Goal: Book appointment/travel/reservation

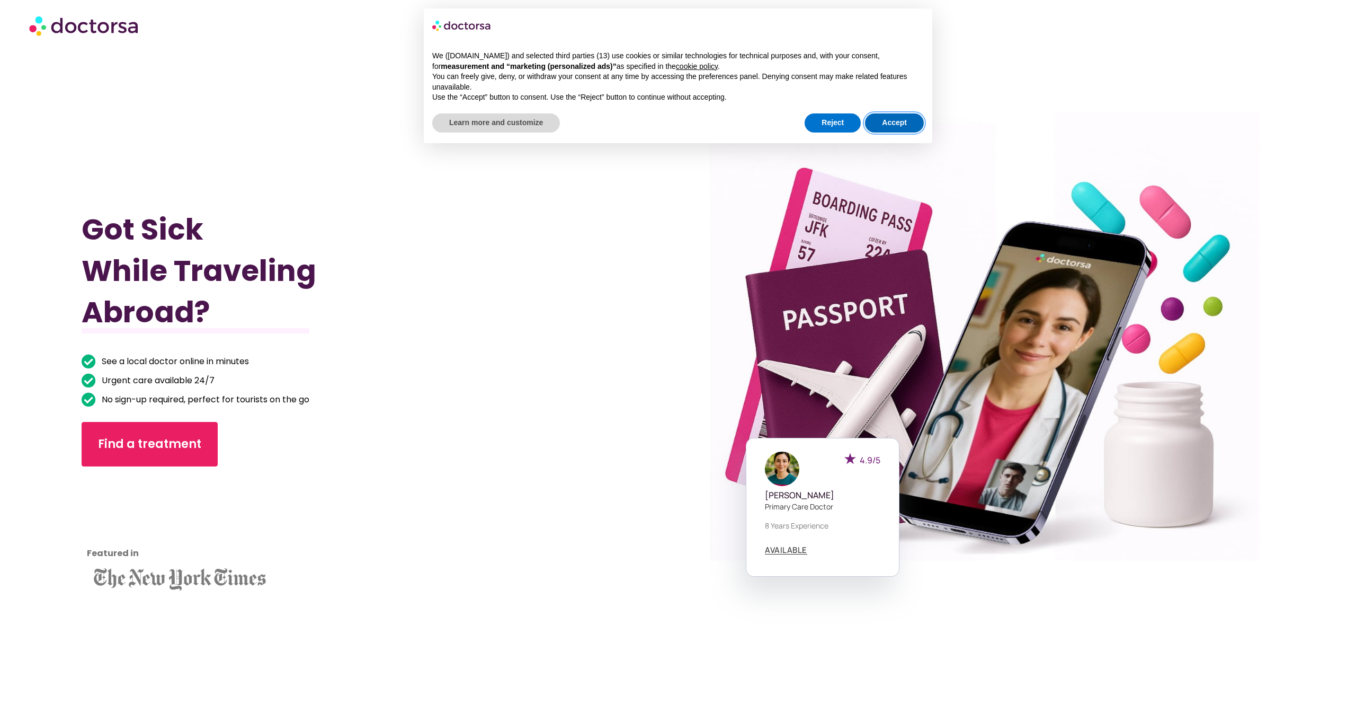
click at [889, 127] on button "Accept" at bounding box center [894, 122] width 59 height 19
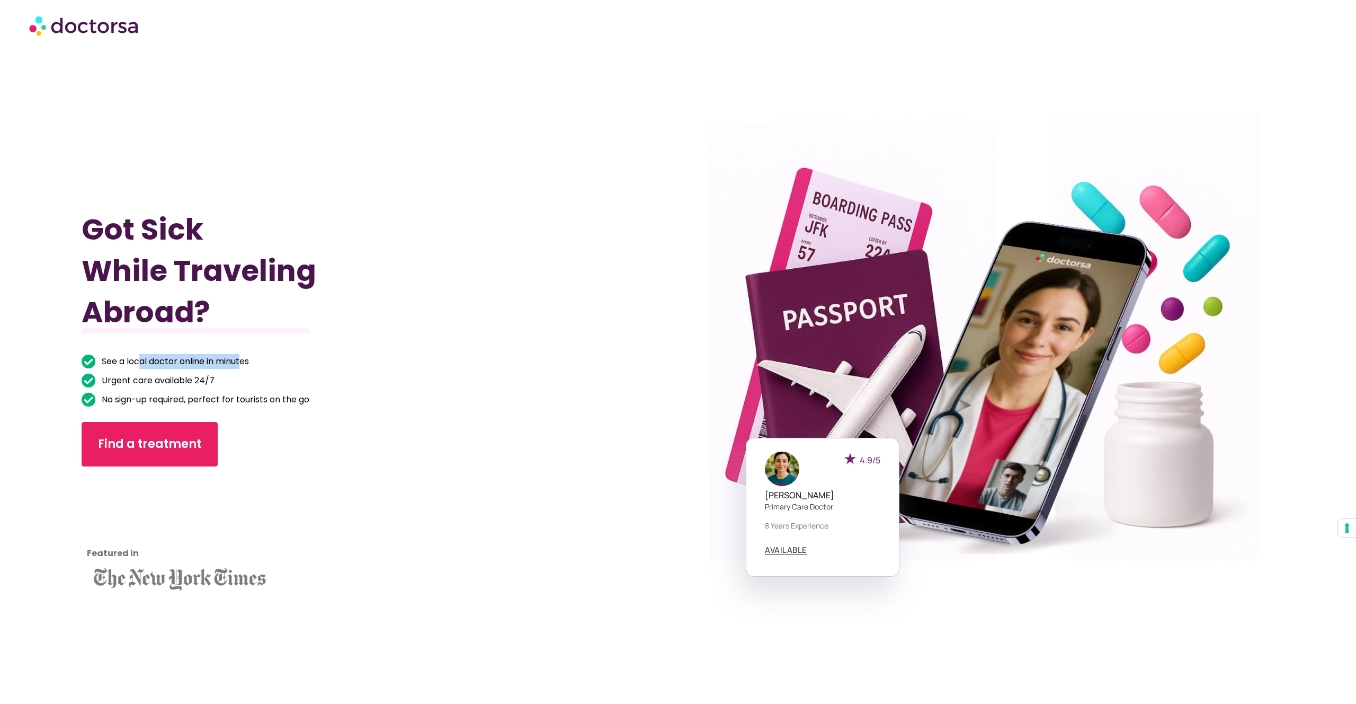
drag, startPoint x: 140, startPoint y: 361, endPoint x: 244, endPoint y: 367, distance: 103.5
click at [244, 367] on span "See a local doctor online in minutes" at bounding box center [174, 361] width 150 height 15
drag, startPoint x: 161, startPoint y: 365, endPoint x: 190, endPoint y: 374, distance: 30.0
click at [207, 363] on span "See a local doctor online in minutes" at bounding box center [174, 361] width 150 height 15
drag, startPoint x: 142, startPoint y: 380, endPoint x: 193, endPoint y: 381, distance: 50.9
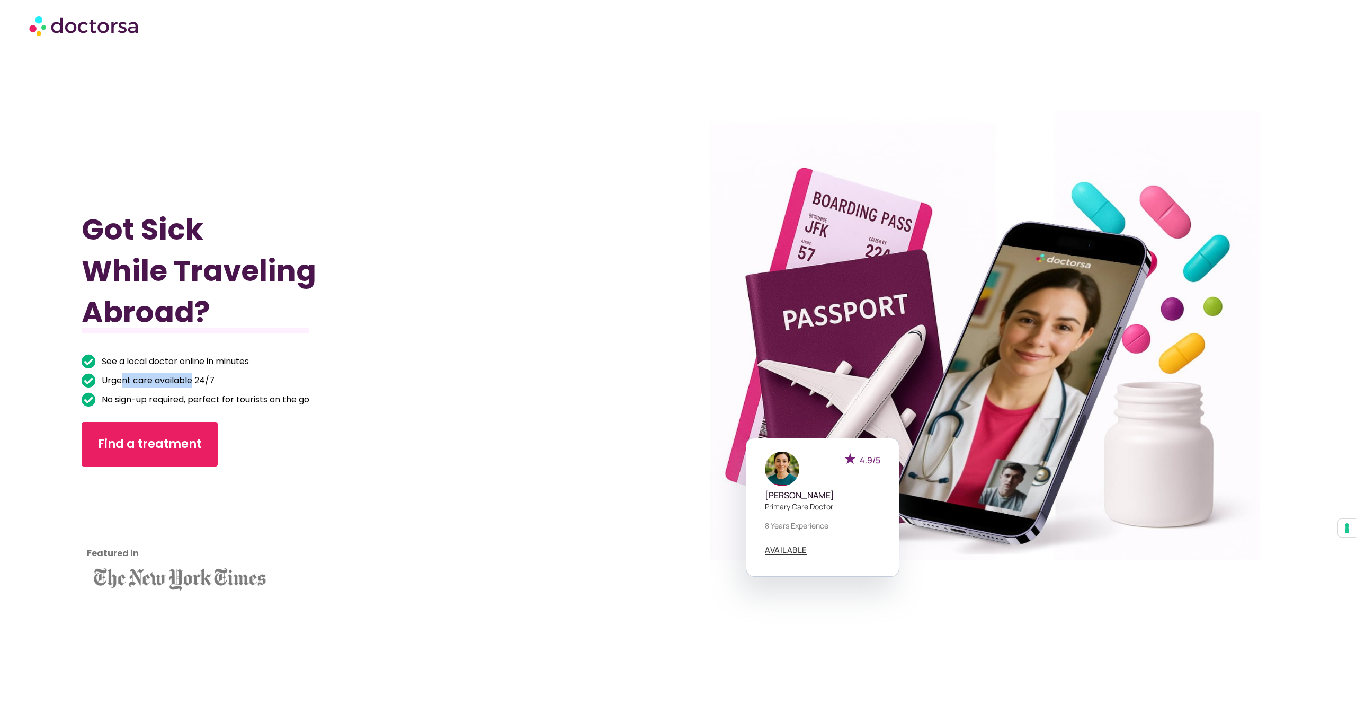
click at [192, 382] on span "Urgent care available 24/7" at bounding box center [157, 380] width 116 height 15
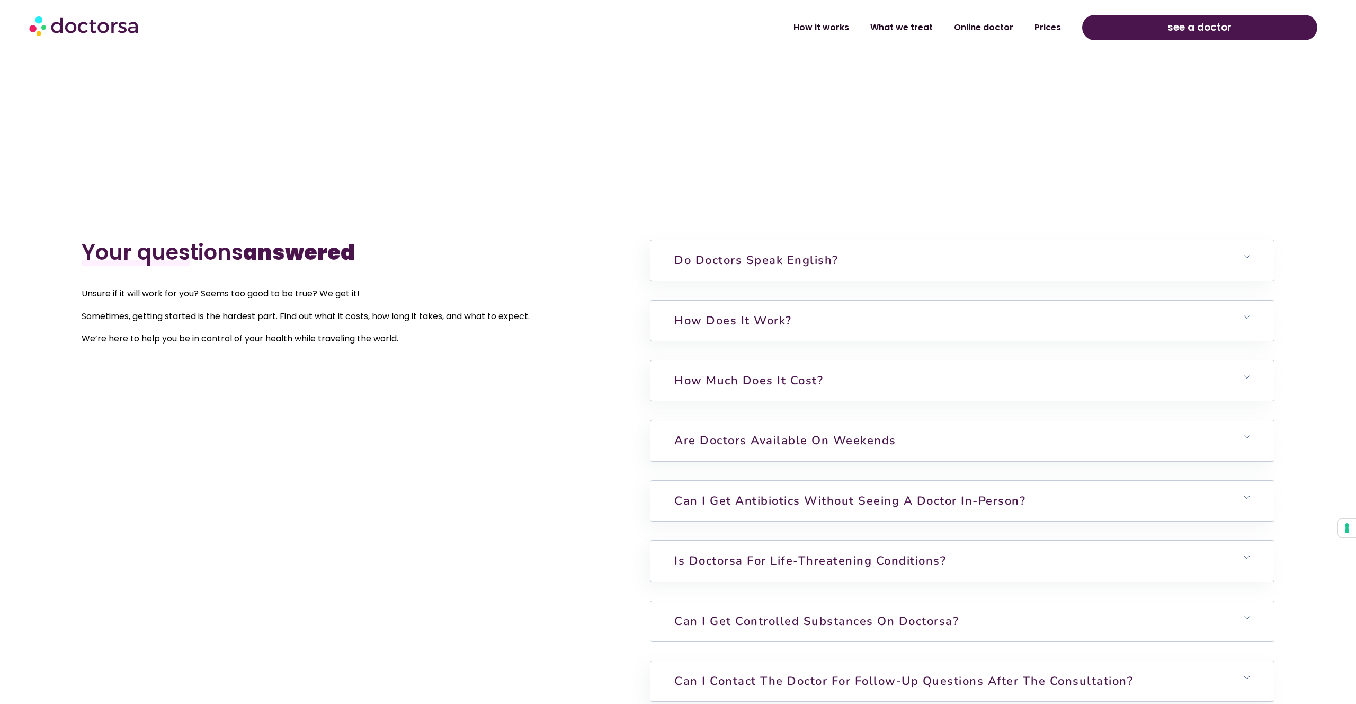
scroll to position [3333, 0]
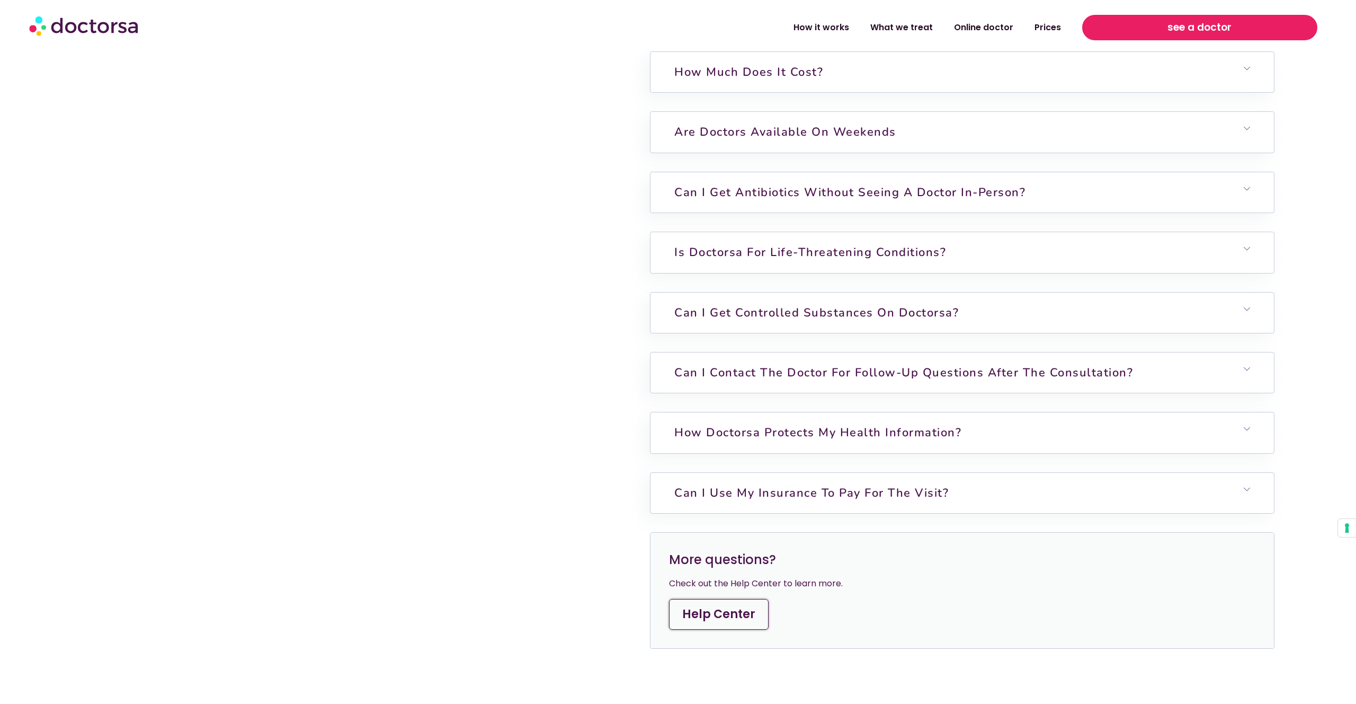
click at [1209, 28] on span "see a doctor" at bounding box center [1200, 27] width 64 height 17
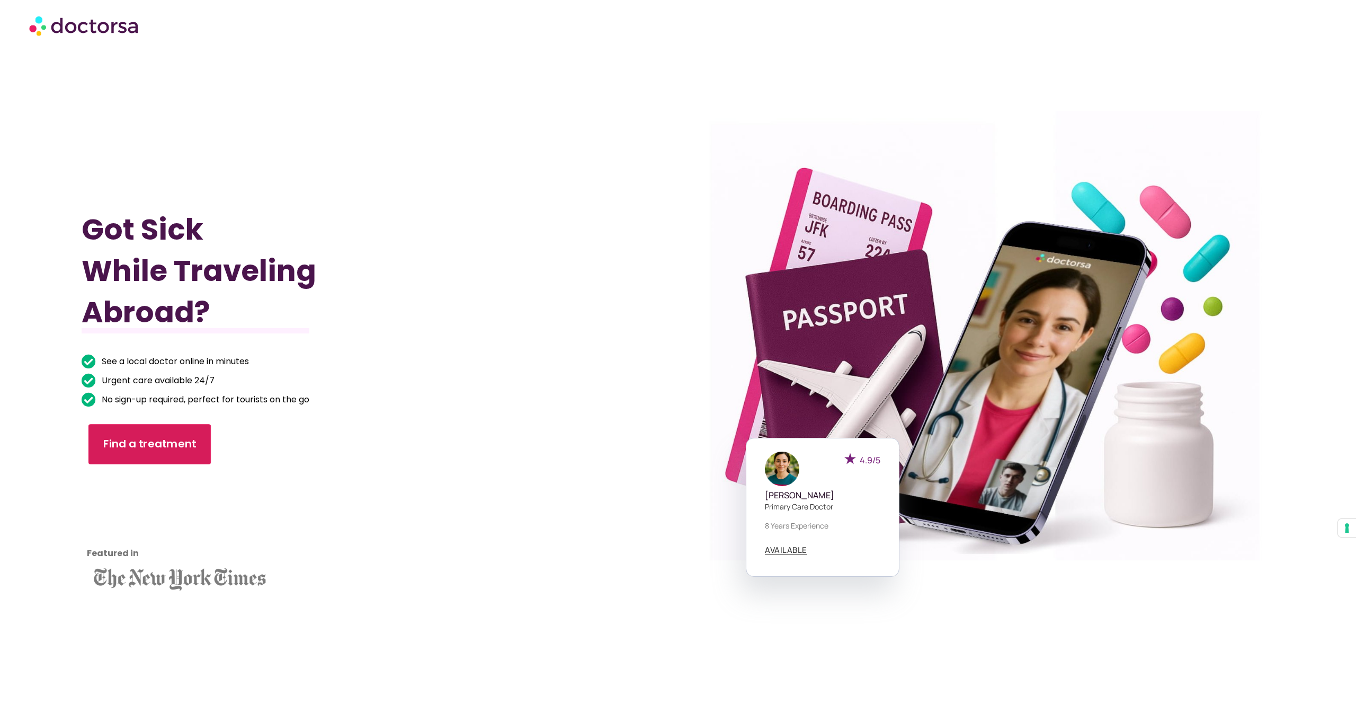
click at [168, 450] on span "Find a treatment" at bounding box center [149, 443] width 93 height 15
